Goal: Transaction & Acquisition: Purchase product/service

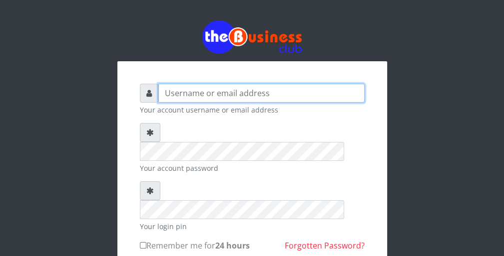
type input "wergbac8"
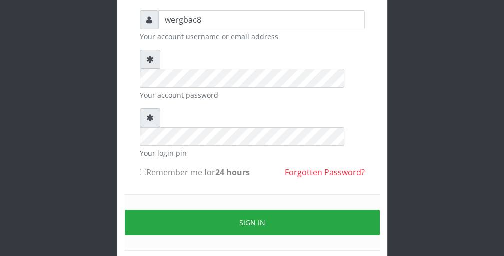
scroll to position [80, 0]
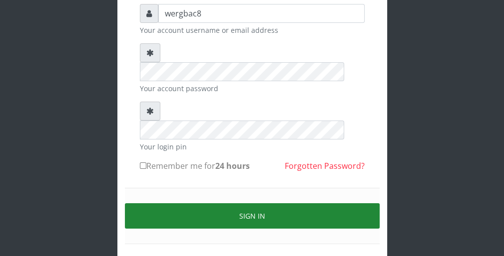
click at [351, 204] on button "Sign in" at bounding box center [252, 216] width 254 height 25
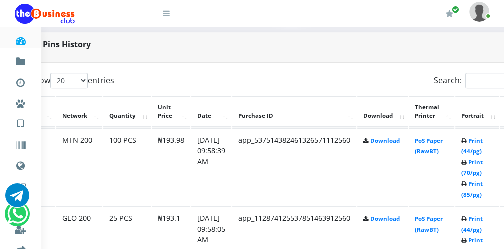
scroll to position [479, 40]
click at [475, 154] on link "Print (44/pg)" at bounding box center [470, 146] width 21 height 18
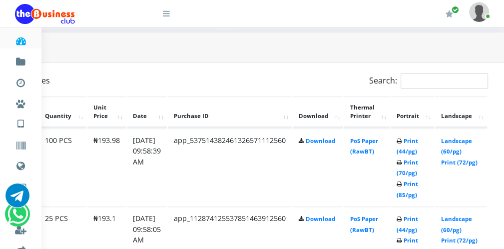
scroll to position [479, 84]
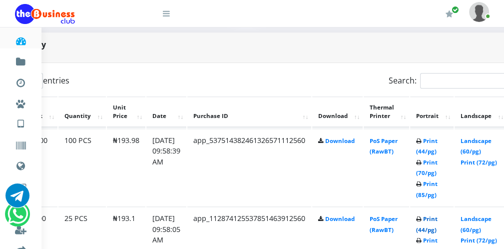
click at [430, 226] on link "Print (44/pg)" at bounding box center [426, 224] width 21 height 18
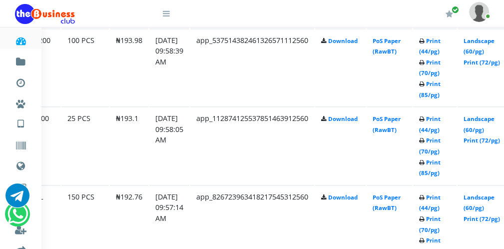
scroll to position [579, 64]
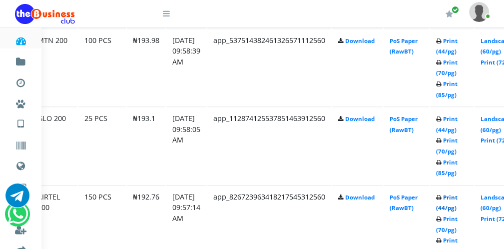
click at [457, 207] on link "Print (44/pg)" at bounding box center [446, 202] width 21 height 18
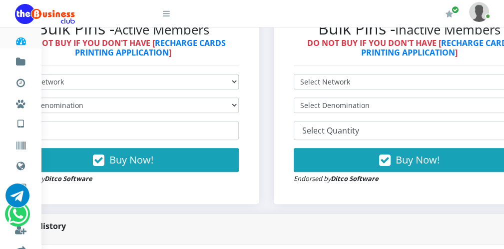
scroll to position [277, 64]
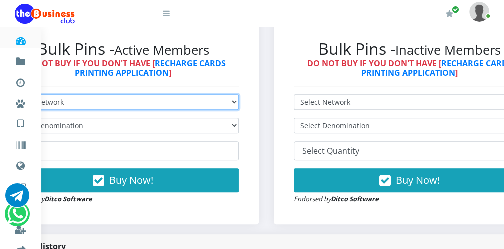
click at [178, 98] on select "Select Network MTN Globacom 9Mobile Airtel" at bounding box center [122, 101] width 231 height 15
select select "MTN"
click at [7, 95] on select "Select Network MTN Globacom 9Mobile Airtel" at bounding box center [122, 101] width 231 height 15
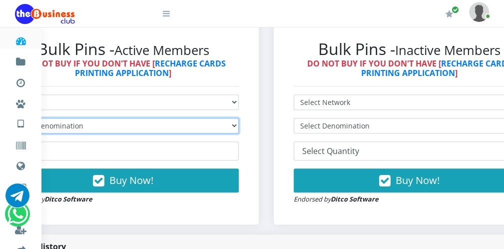
click at [148, 120] on select "Select Denomination" at bounding box center [122, 125] width 231 height 15
select select "96.99-100"
click at [7, 118] on select "Select Denomination MTN NGN100 - ₦96.99 MTN NGN200 - ₦193.98 MTN NGN400 - ₦387.…" at bounding box center [122, 125] width 231 height 15
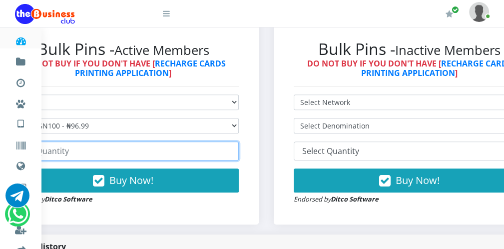
click at [120, 155] on input "number" at bounding box center [122, 150] width 231 height 19
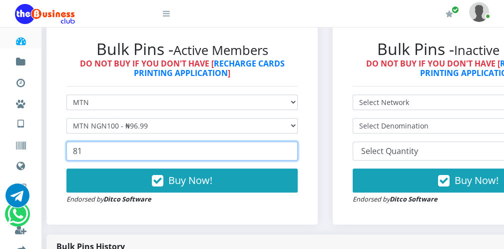
scroll to position [277, 4]
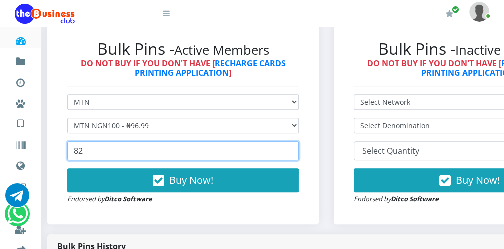
click at [294, 149] on input "82" at bounding box center [182, 150] width 231 height 19
click at [291, 155] on input "81" at bounding box center [182, 150] width 231 height 19
type input "80"
click at [291, 155] on input "80" at bounding box center [182, 150] width 231 height 19
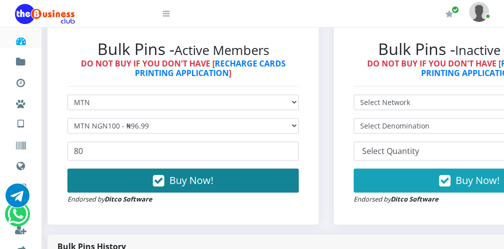
click at [274, 175] on button "Buy Now!" at bounding box center [182, 180] width 231 height 24
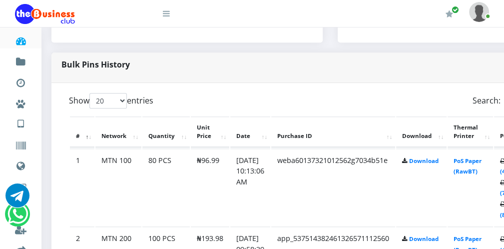
scroll to position [459, 20]
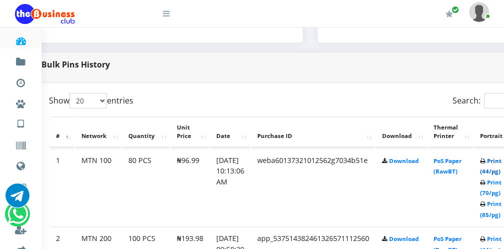
click at [495, 169] on link "Print (44/pg)" at bounding box center [490, 166] width 21 height 18
